Goal: Task Accomplishment & Management: Use online tool/utility

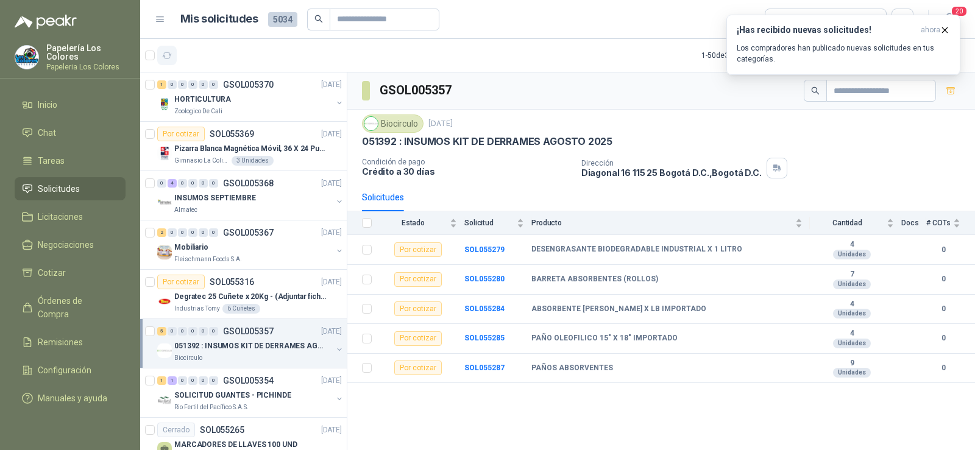
click at [165, 54] on icon "button" at bounding box center [167, 56] width 10 height 10
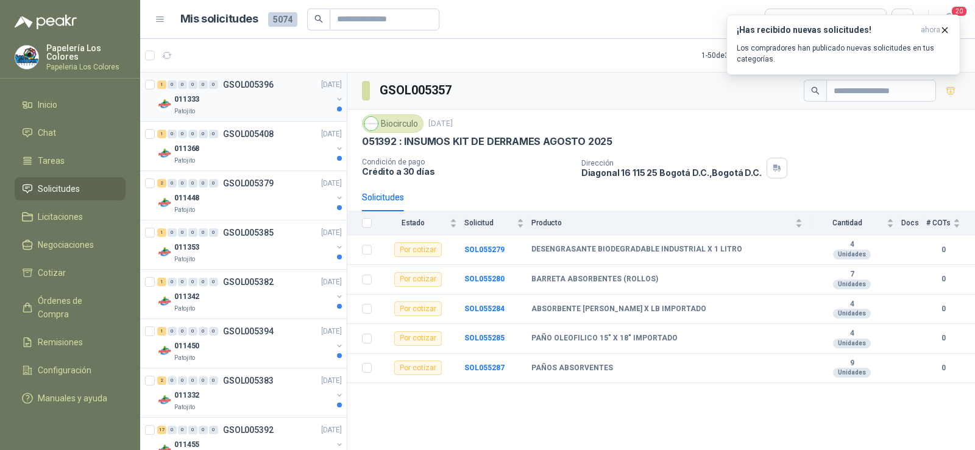
click at [196, 96] on p "011333" at bounding box center [186, 100] width 25 height 12
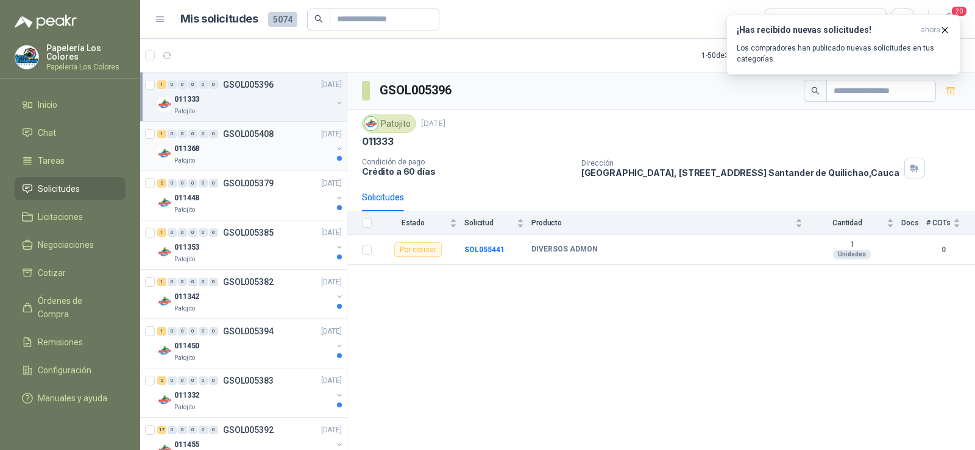
click at [210, 156] on div "Patojito" at bounding box center [253, 161] width 158 height 10
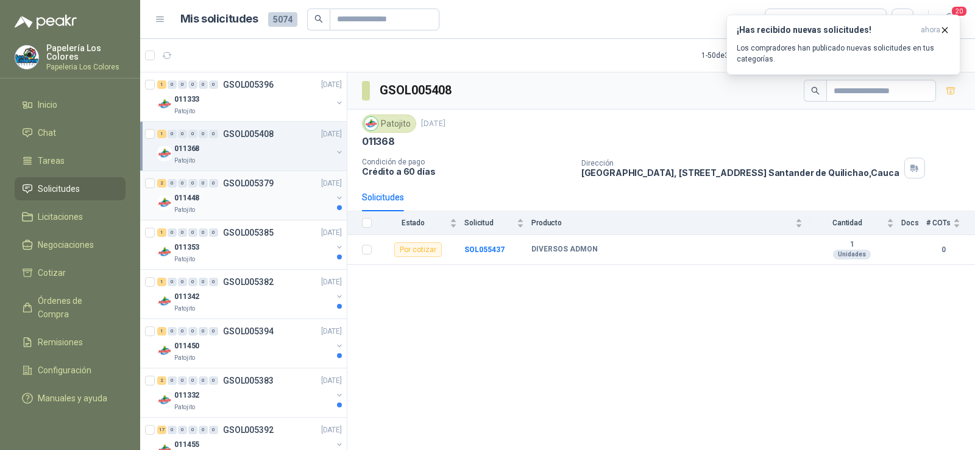
click at [207, 194] on div "011448" at bounding box center [253, 198] width 158 height 15
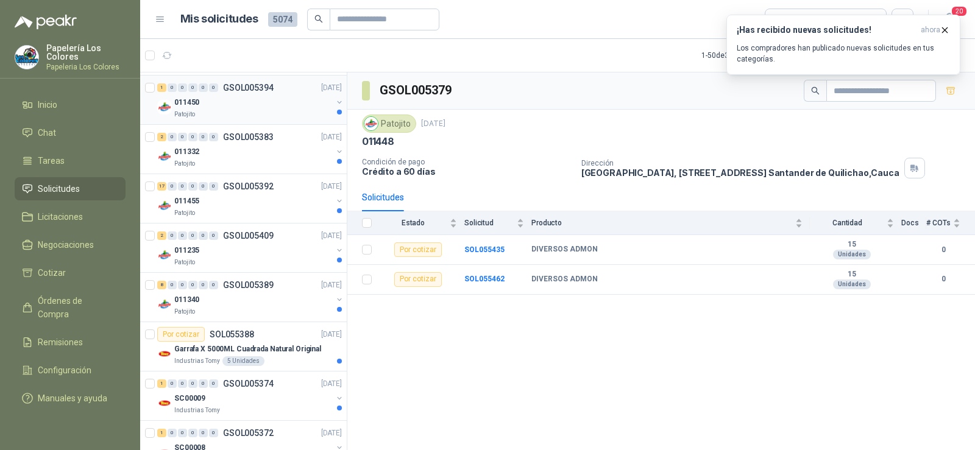
scroll to position [366, 0]
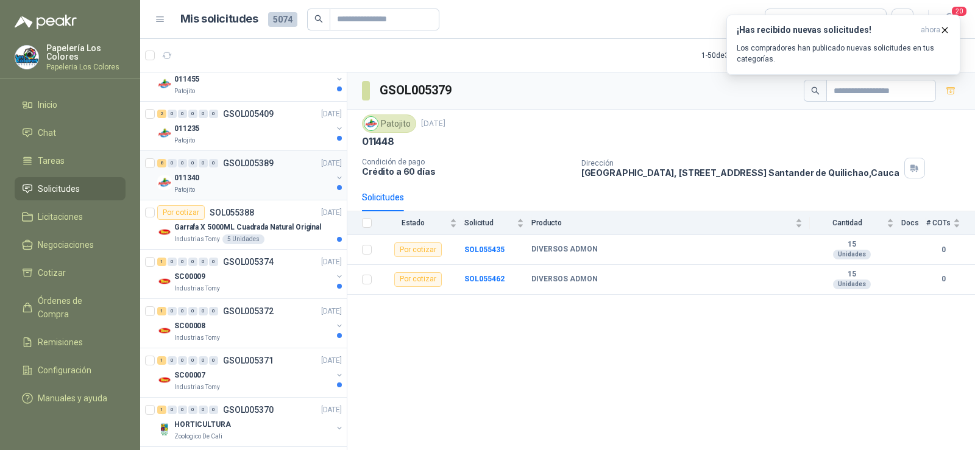
click at [229, 187] on div "Patojito" at bounding box center [253, 190] width 158 height 10
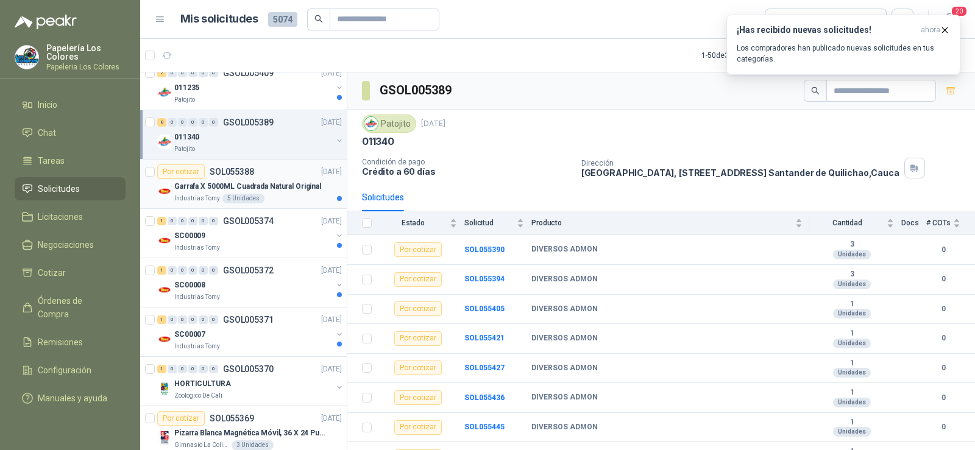
scroll to position [427, 0]
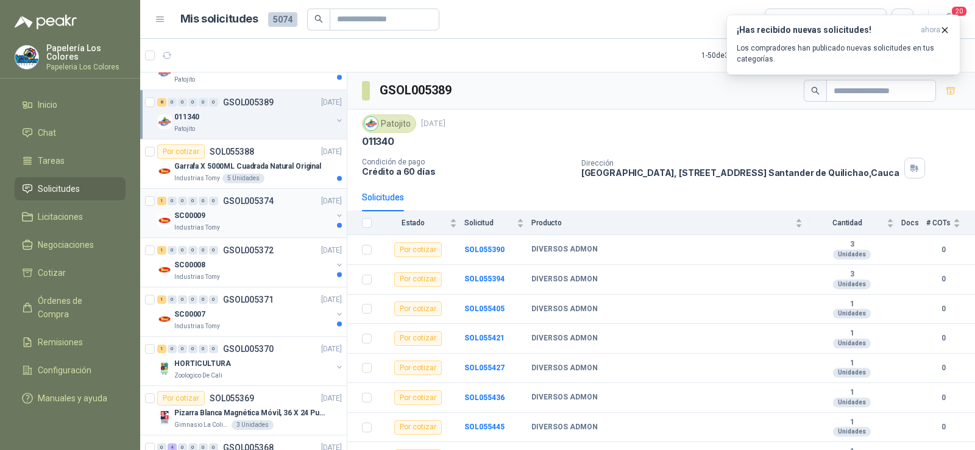
click at [213, 219] on div "SC00009" at bounding box center [253, 215] width 158 height 15
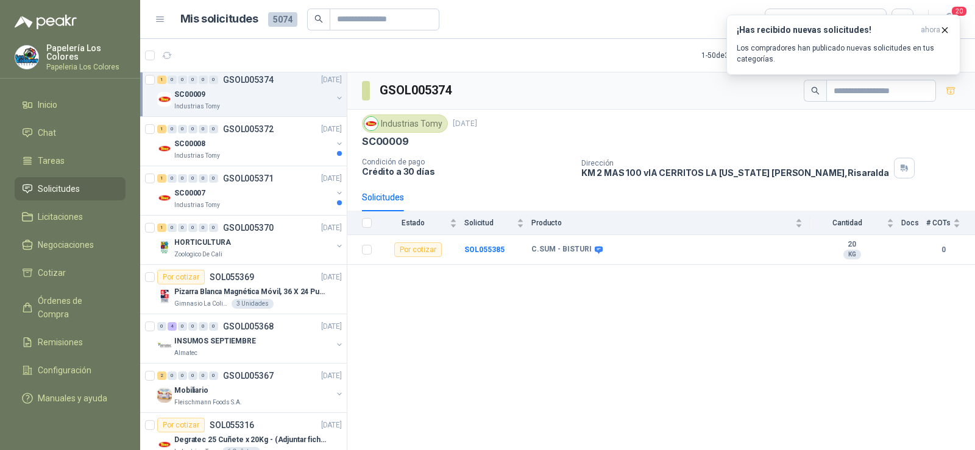
scroll to position [549, 0]
click at [210, 243] on p "HORTICULTURA" at bounding box center [202, 242] width 57 height 12
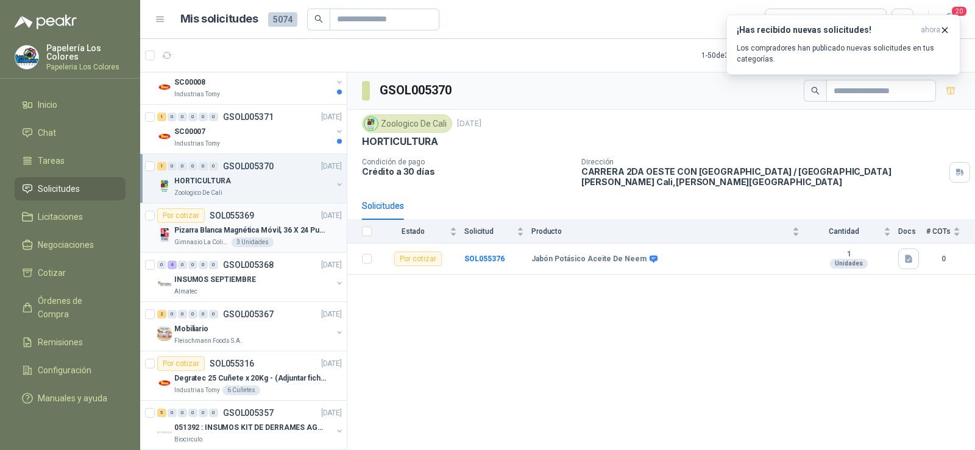
scroll to position [670, 0]
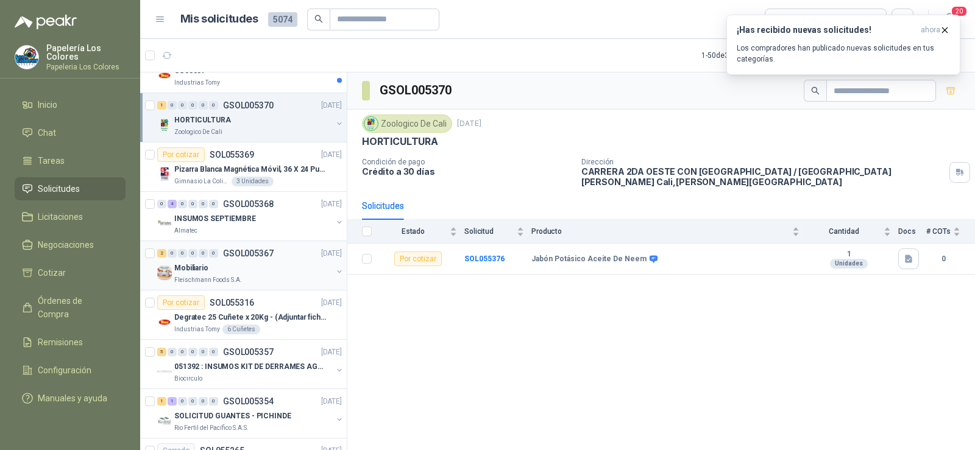
click at [207, 263] on div "Mobiliario" at bounding box center [253, 268] width 158 height 15
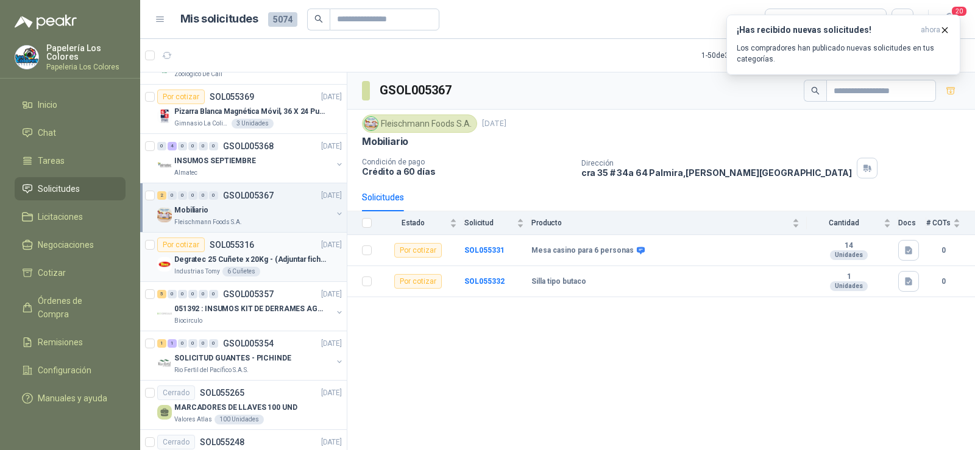
scroll to position [731, 0]
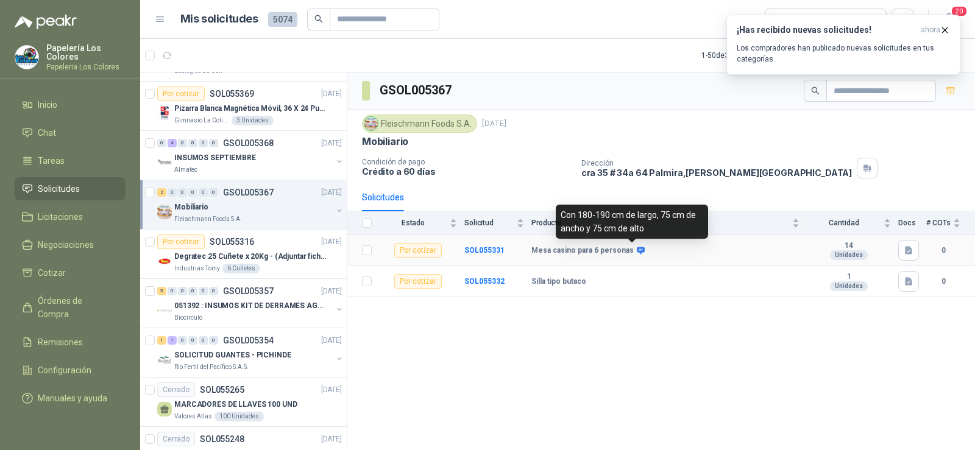
click at [636, 249] on icon at bounding box center [640, 250] width 9 height 9
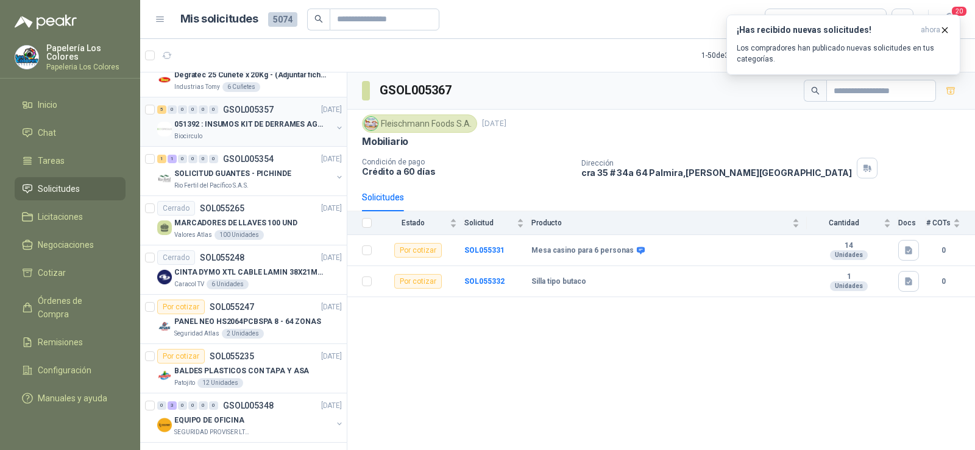
scroll to position [914, 0]
click at [221, 270] on p "CINTA DYMO XTL CABLE LAMIN 38X21MMBLANCO" at bounding box center [250, 272] width 152 height 12
